Goal: Transaction & Acquisition: Purchase product/service

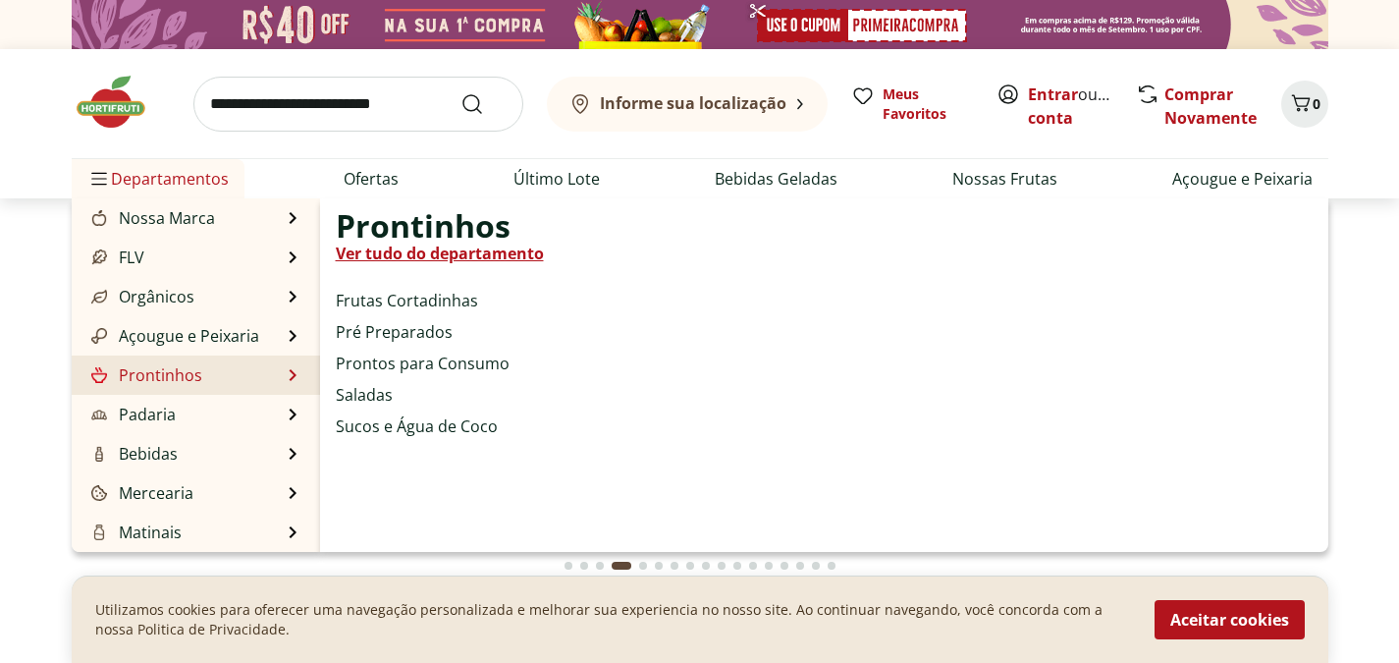
click at [184, 374] on link "Prontinhos" at bounding box center [144, 375] width 115 height 24
select select "**********"
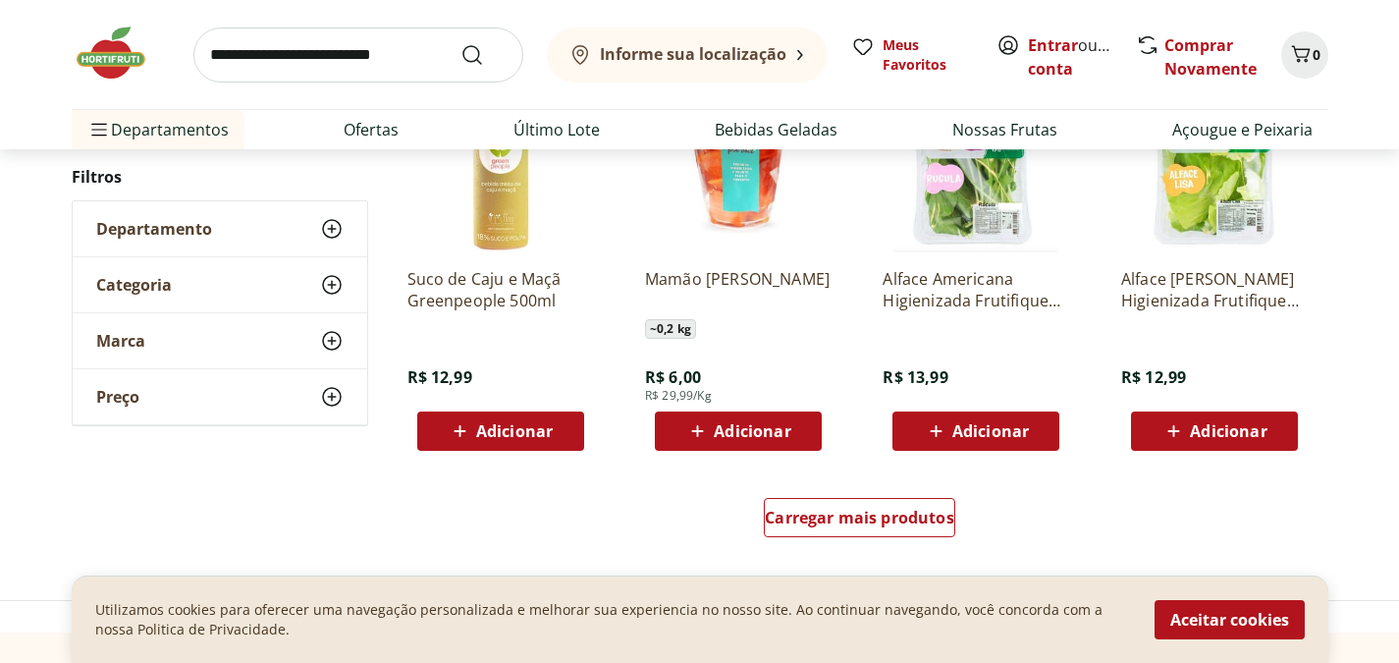
scroll to position [1380, 0]
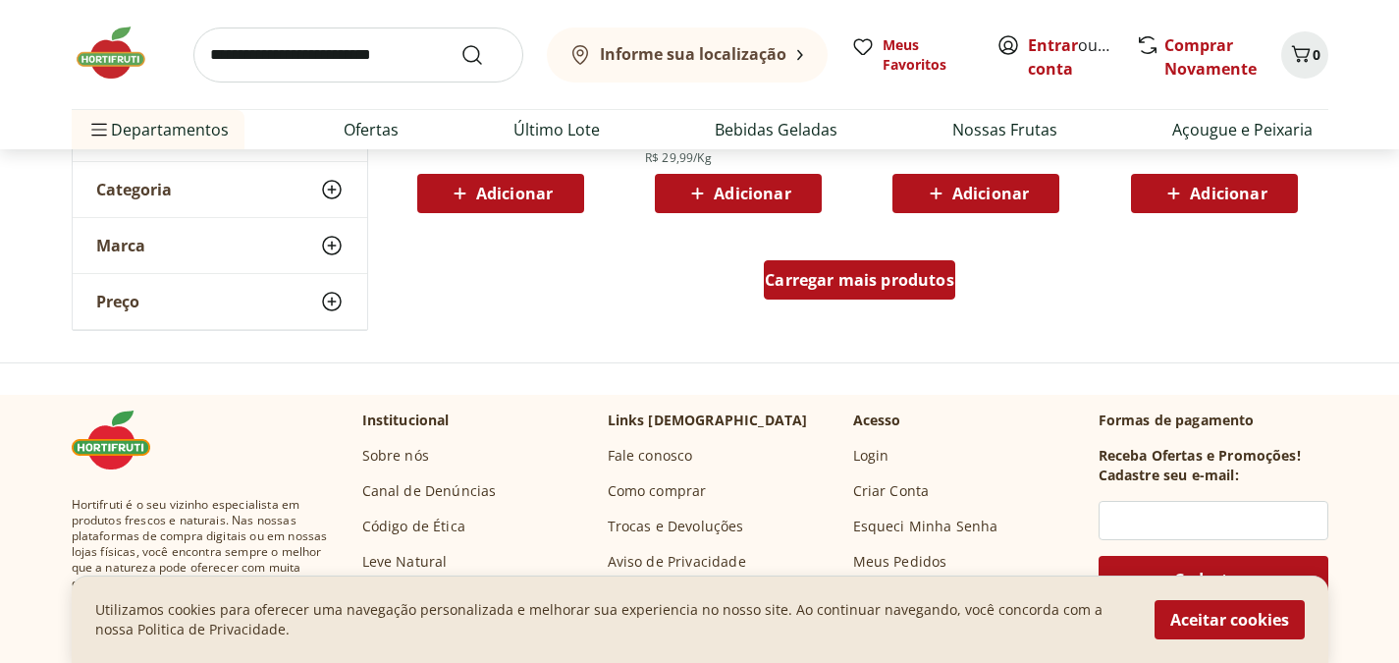
click at [876, 292] on div "Carregar mais produtos" at bounding box center [859, 279] width 191 height 39
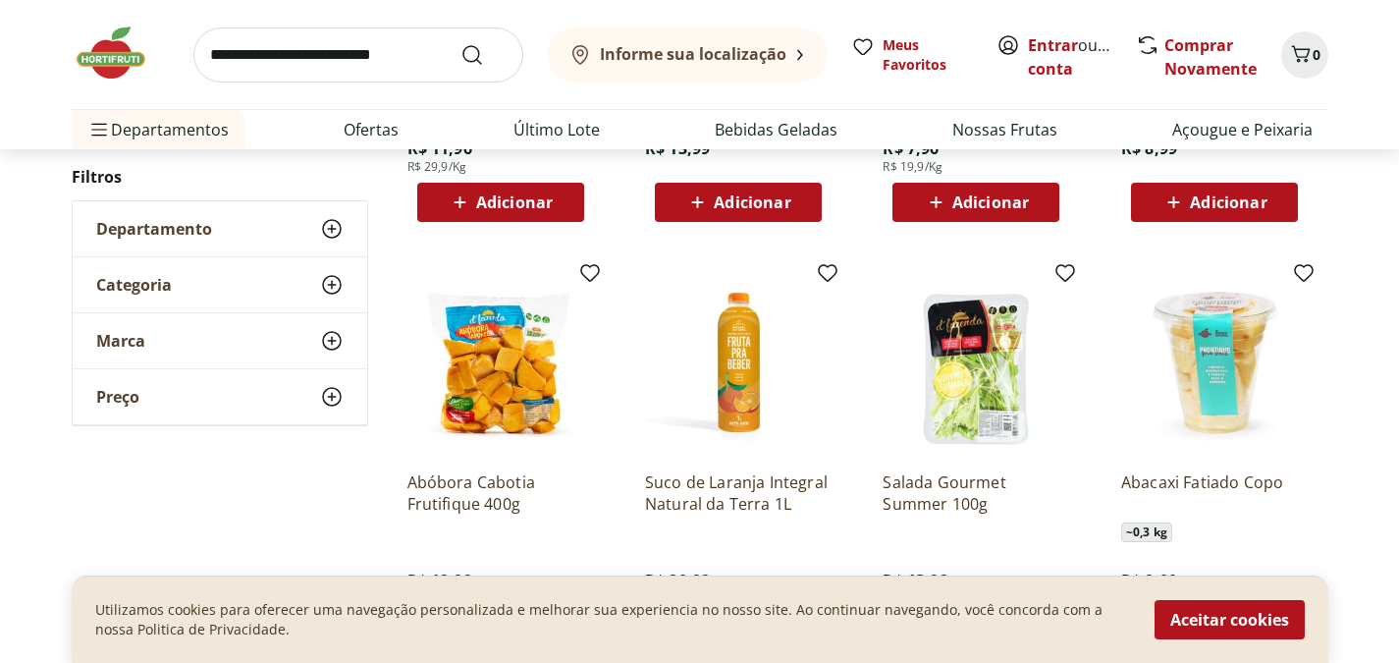
scroll to position [2588, 0]
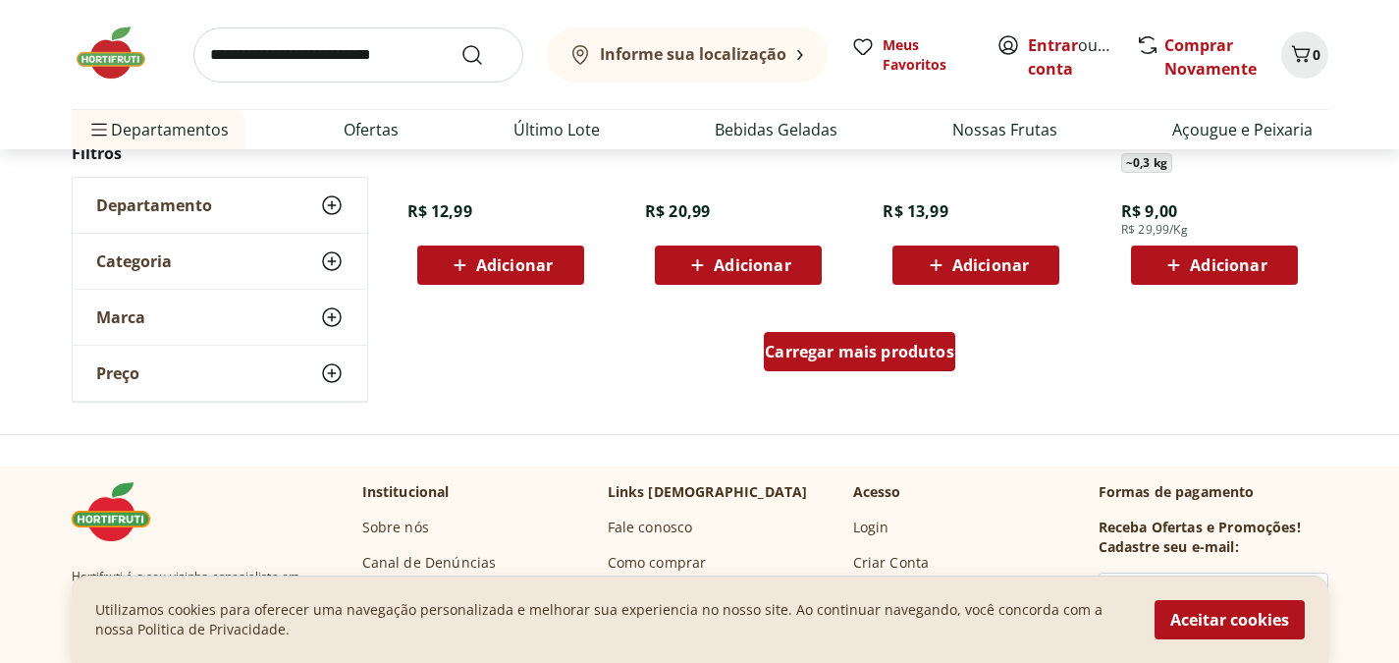
click at [856, 337] on div "Carregar mais produtos" at bounding box center [859, 351] width 191 height 39
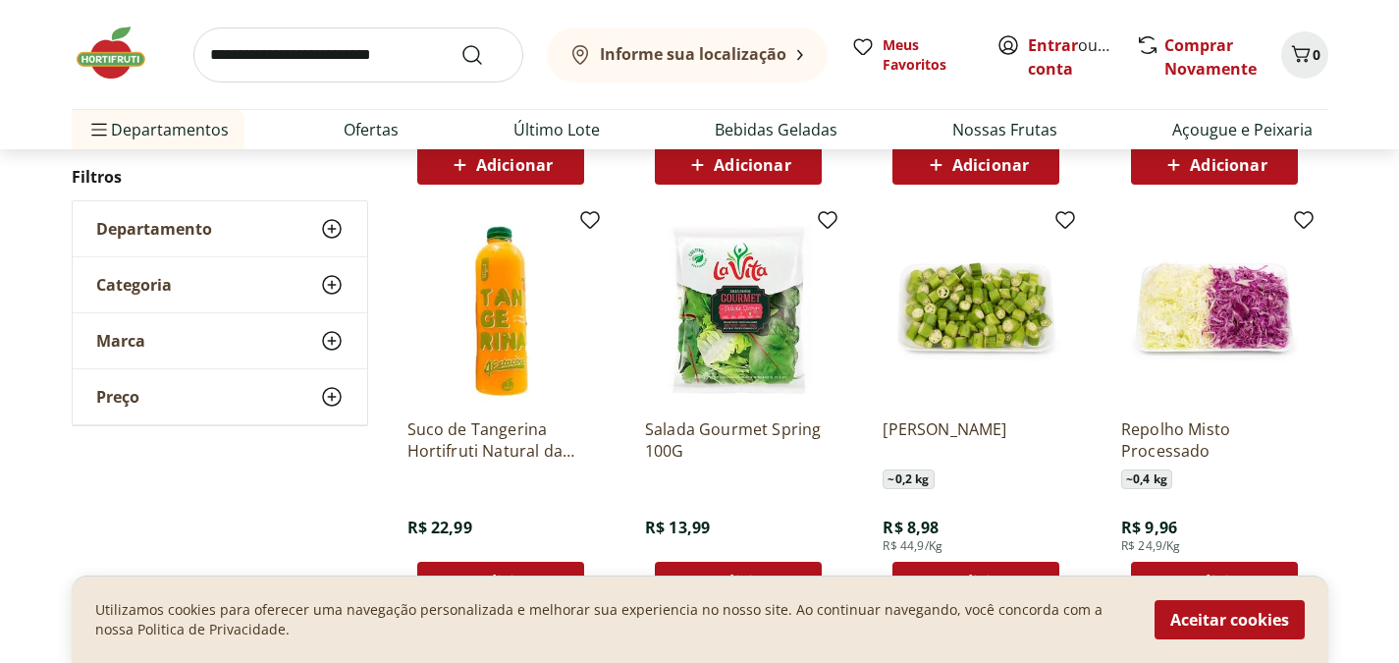
scroll to position [2685, 0]
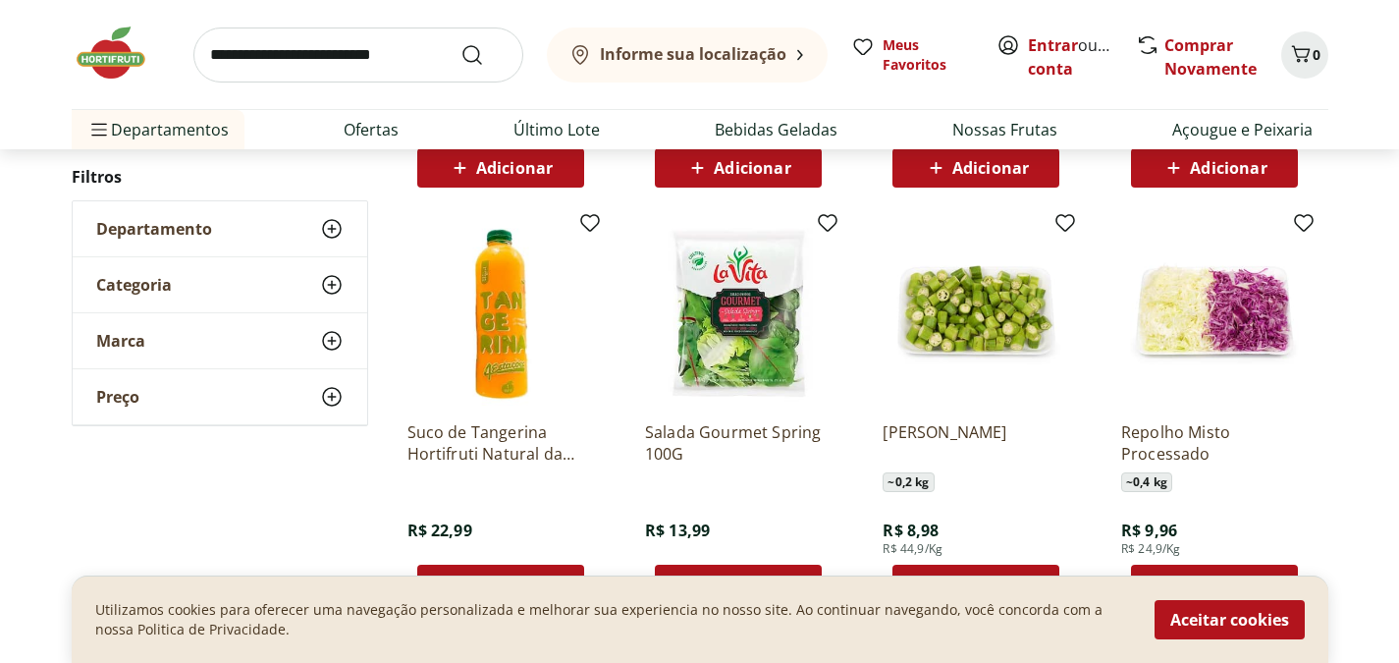
click at [975, 308] on img at bounding box center [975, 312] width 186 height 186
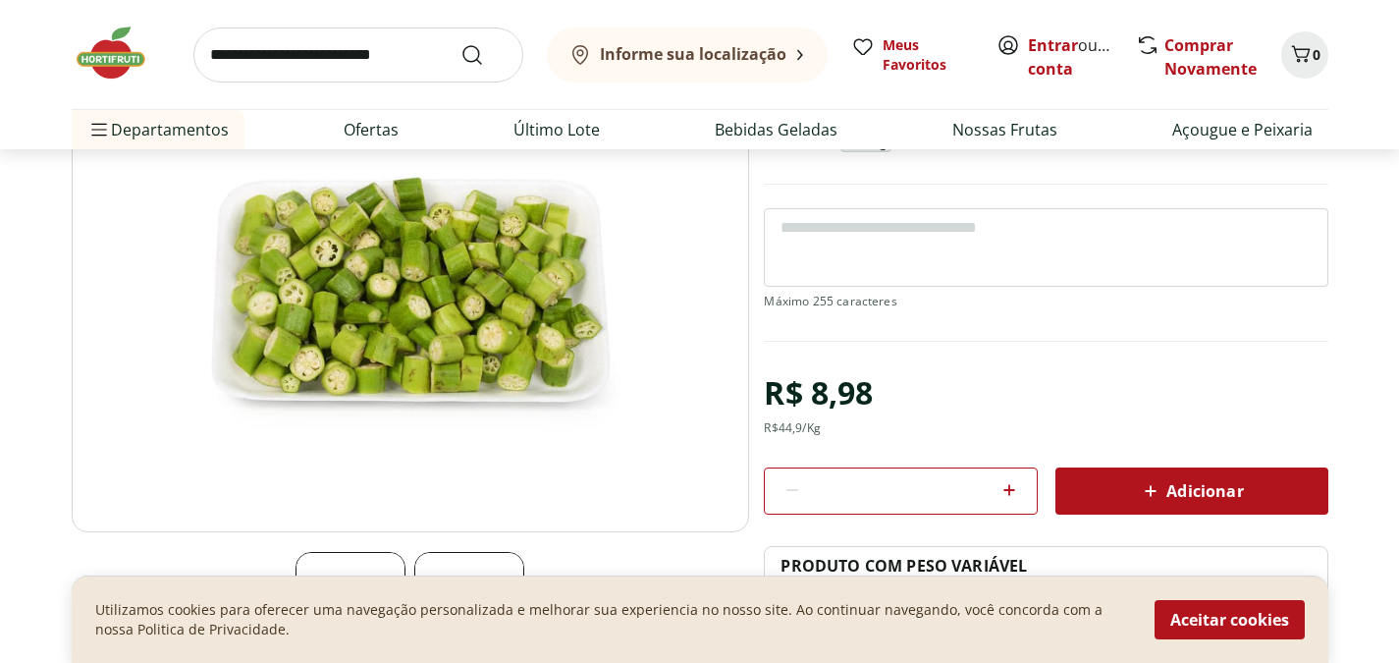
scroll to position [163, 0]
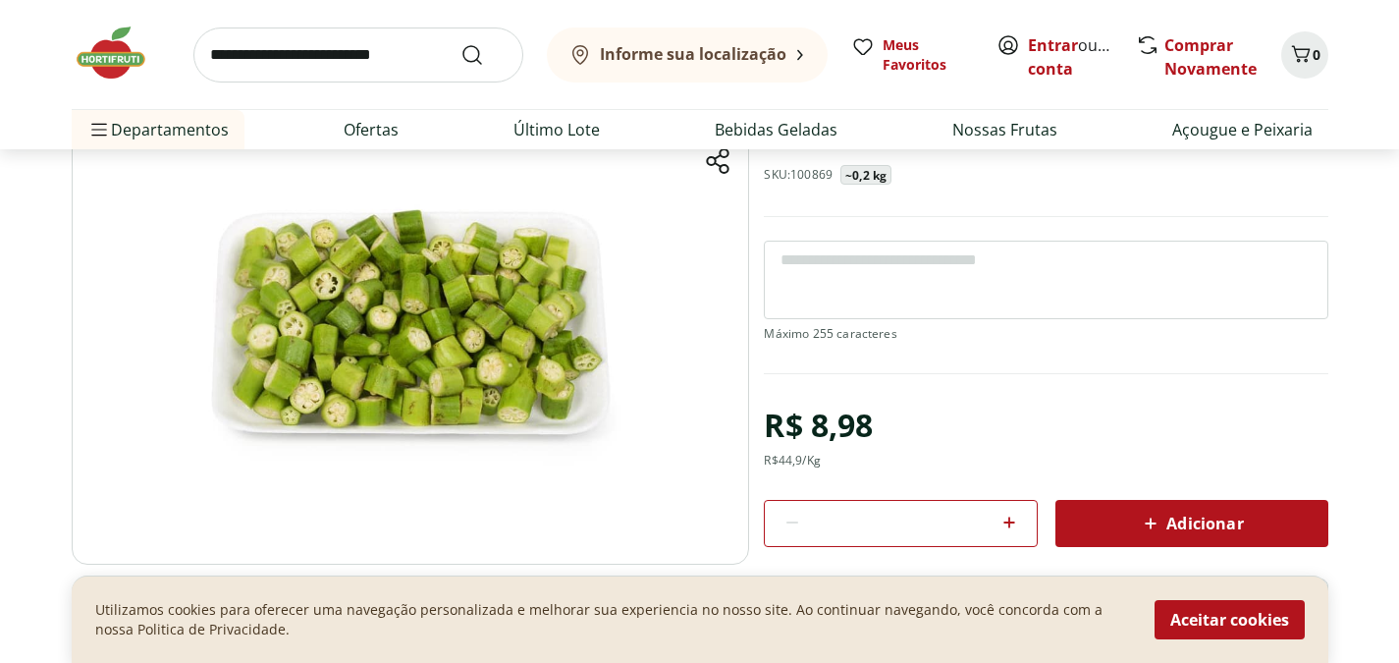
click at [500, 351] on img at bounding box center [410, 327] width 677 height 474
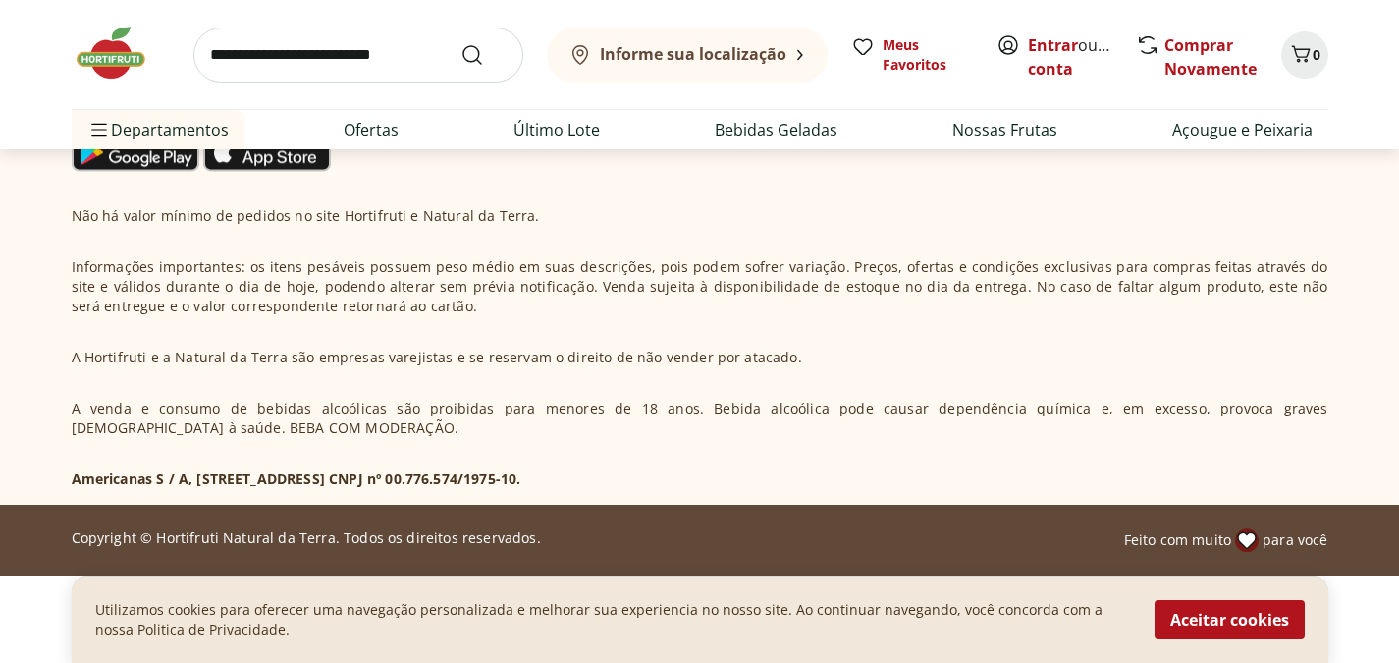
scroll to position [0, 0]
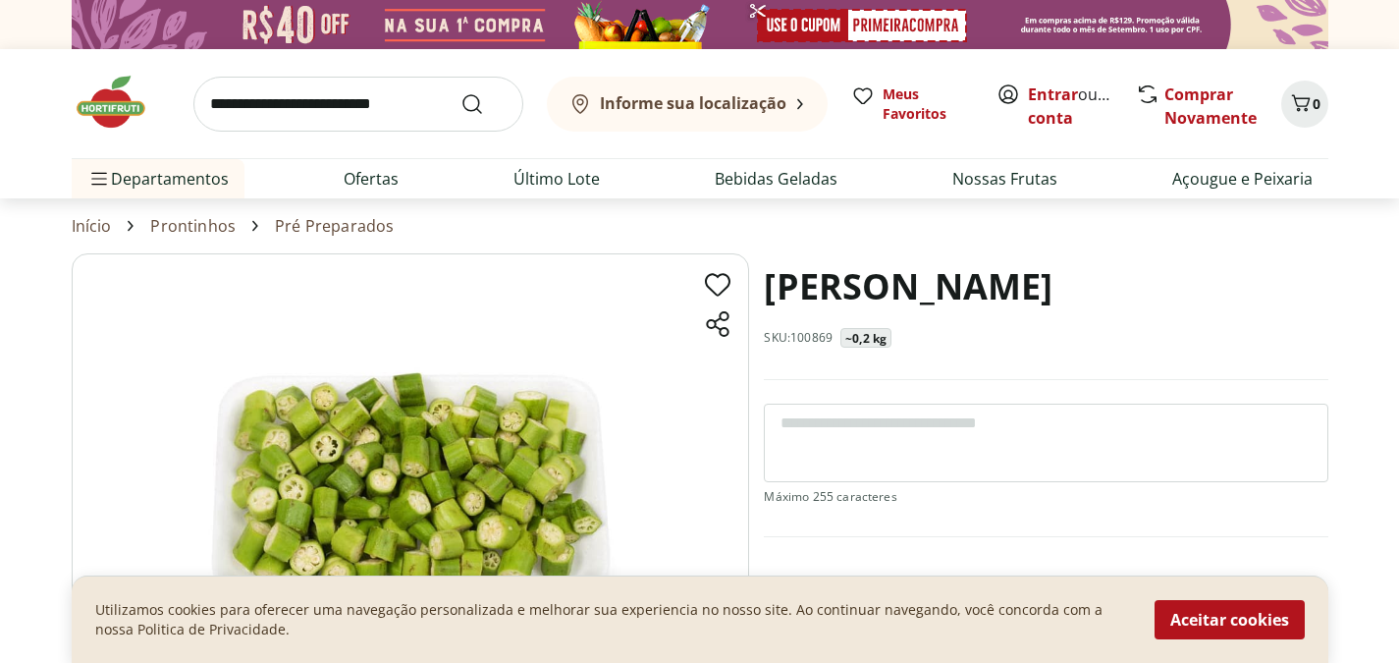
select select "**********"
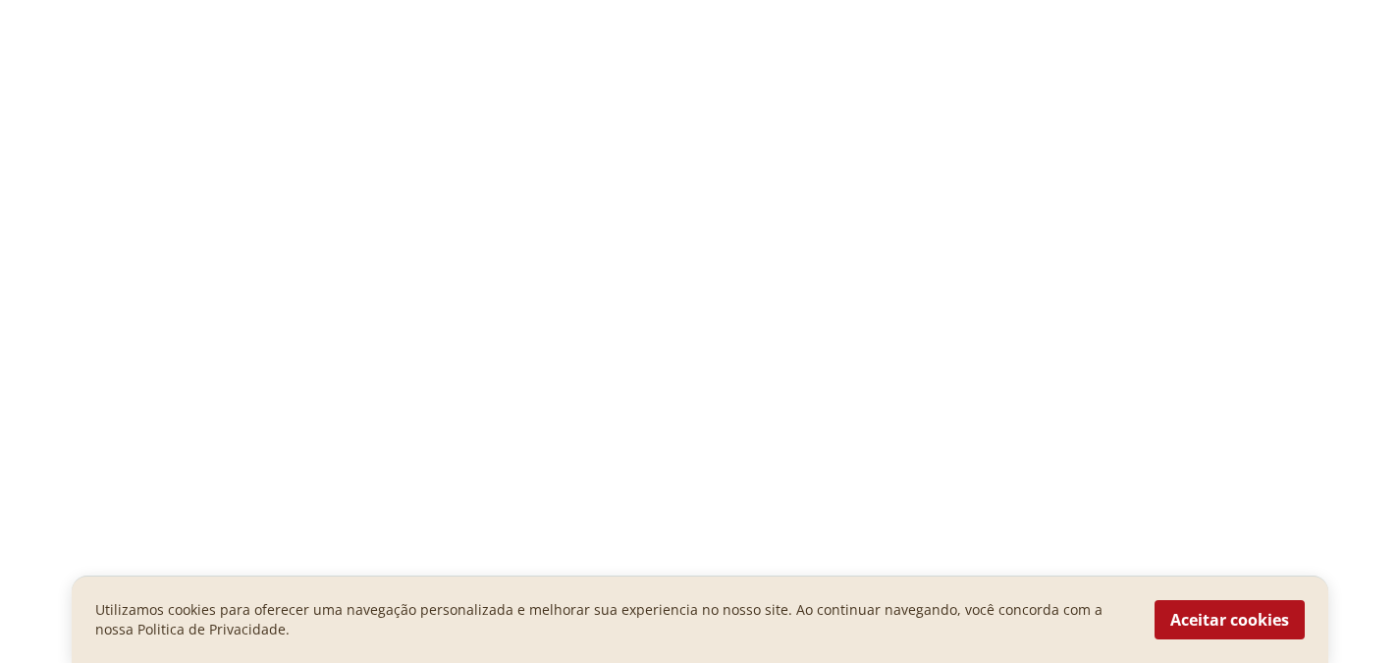
scroll to position [2685, 0]
